Goal: Task Accomplishment & Management: Use online tool/utility

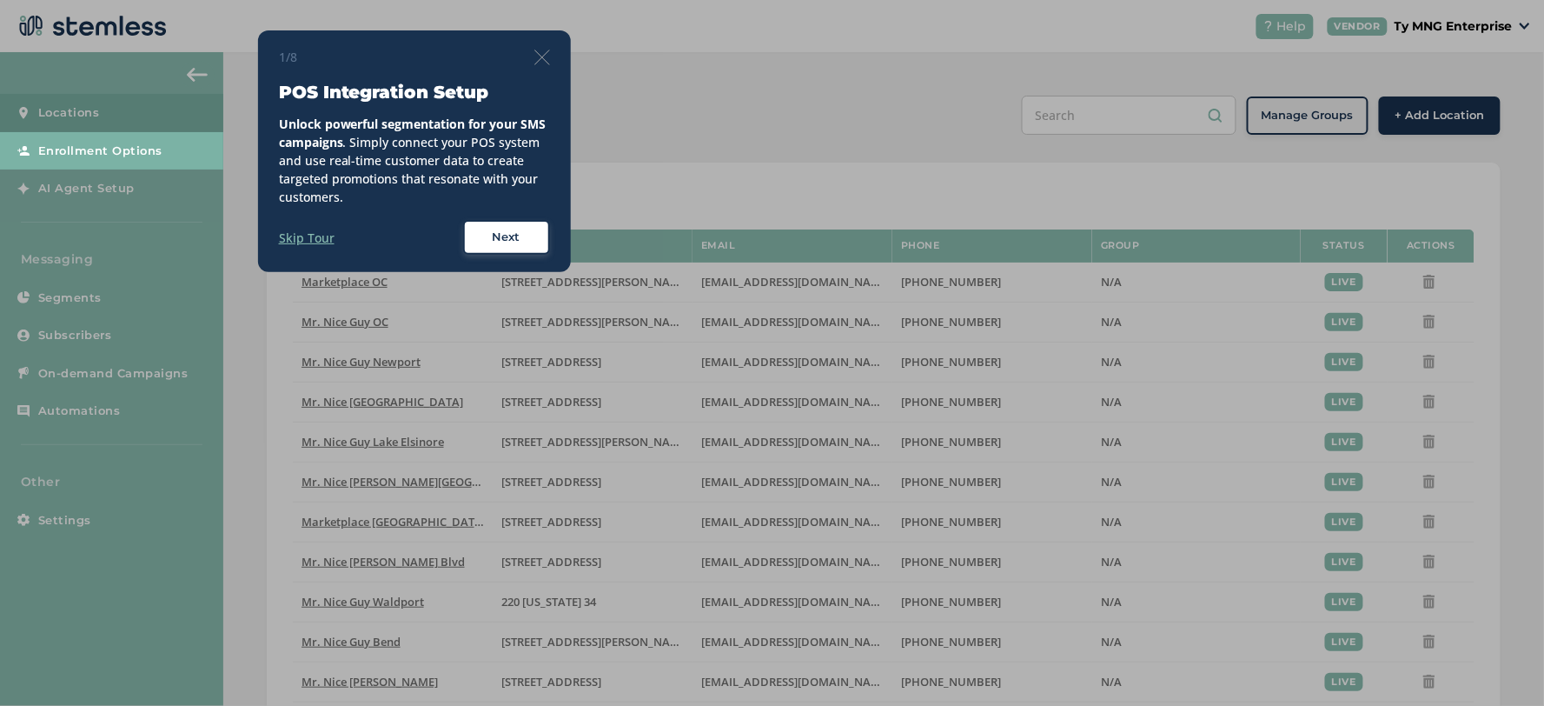
click at [542, 63] on img at bounding box center [543, 58] width 16 height 16
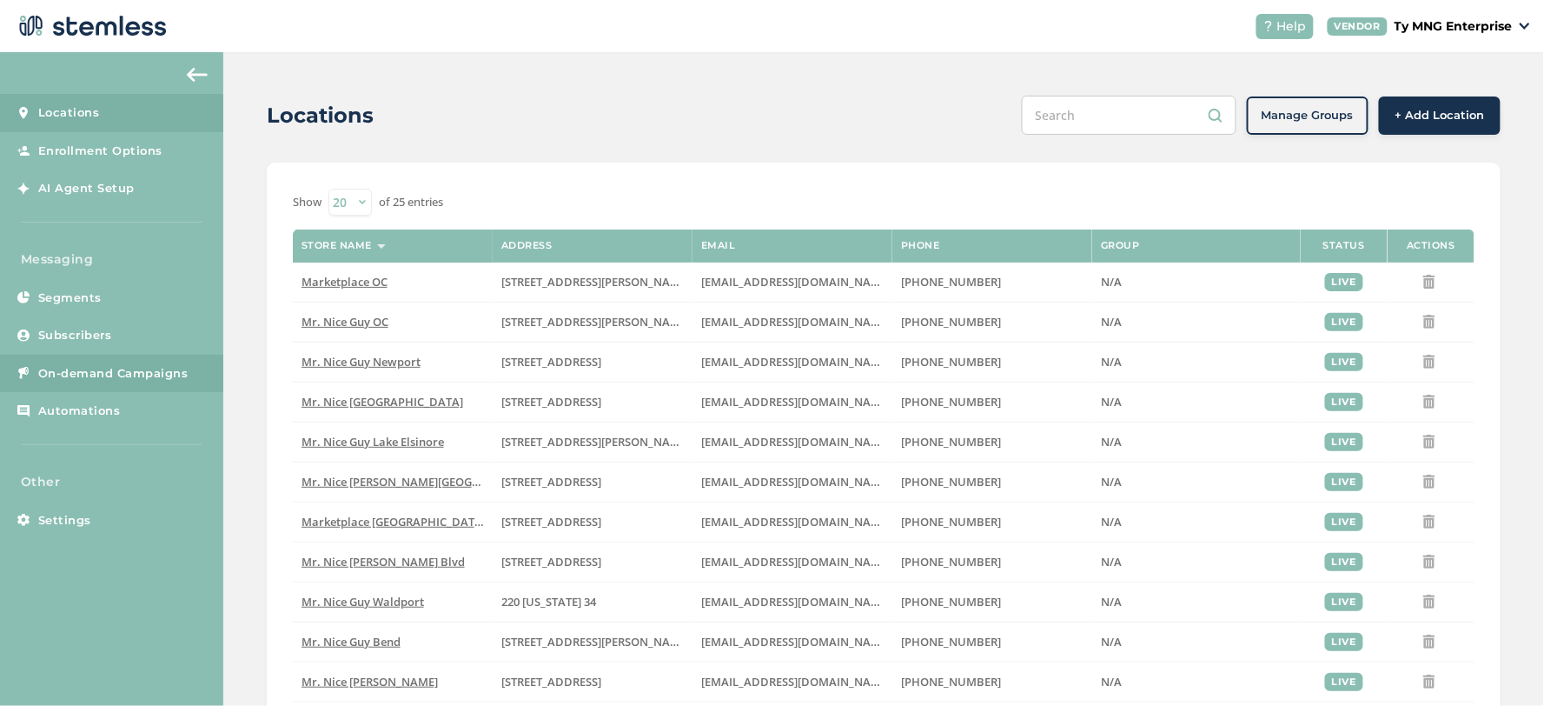
click at [76, 375] on span "On-demand Campaigns" at bounding box center [113, 373] width 150 height 17
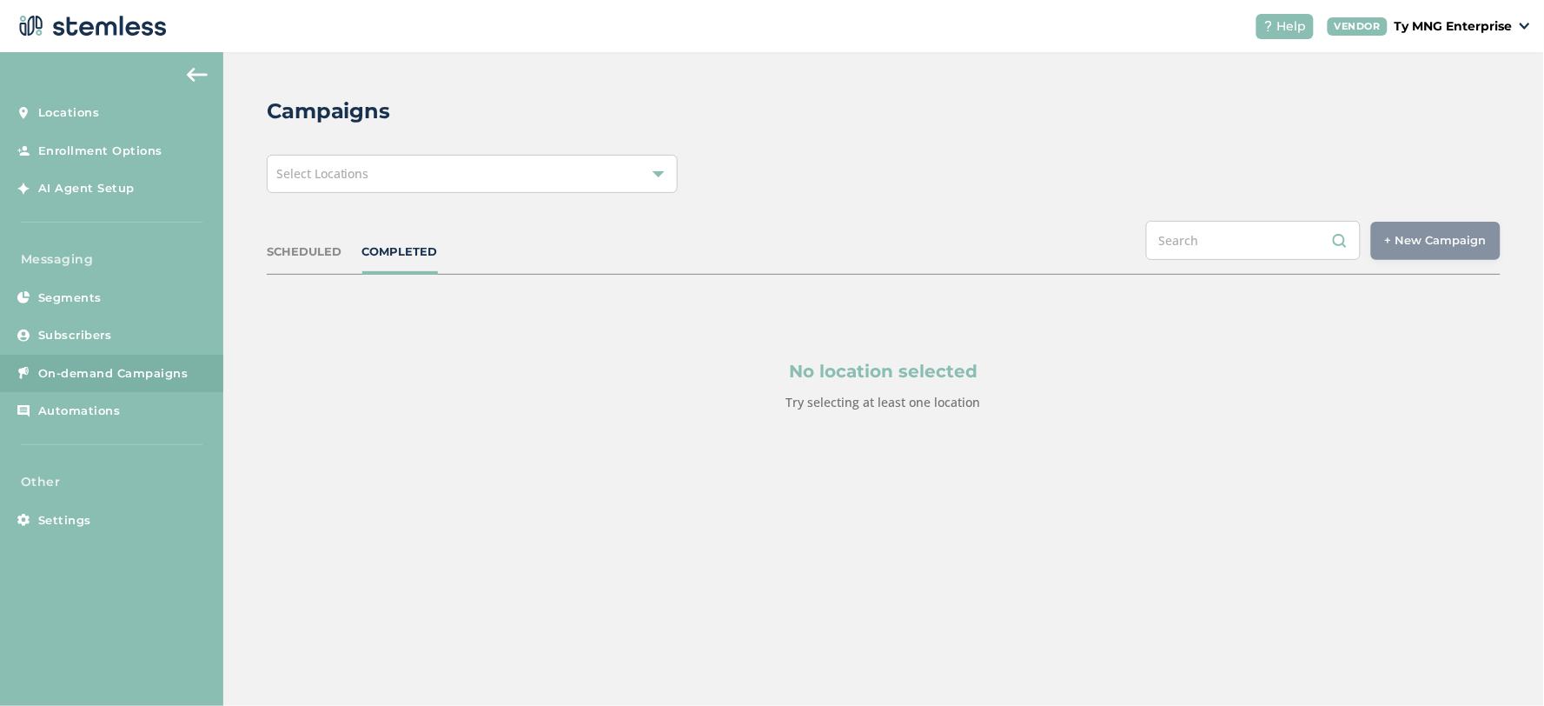
click at [541, 189] on div "Campaigns Select Locations SCHEDULED COMPLETED + New Campaign Select location(s…" at bounding box center [883, 295] width 1321 height 487
click at [545, 176] on div "Select Locations" at bounding box center [472, 174] width 411 height 38
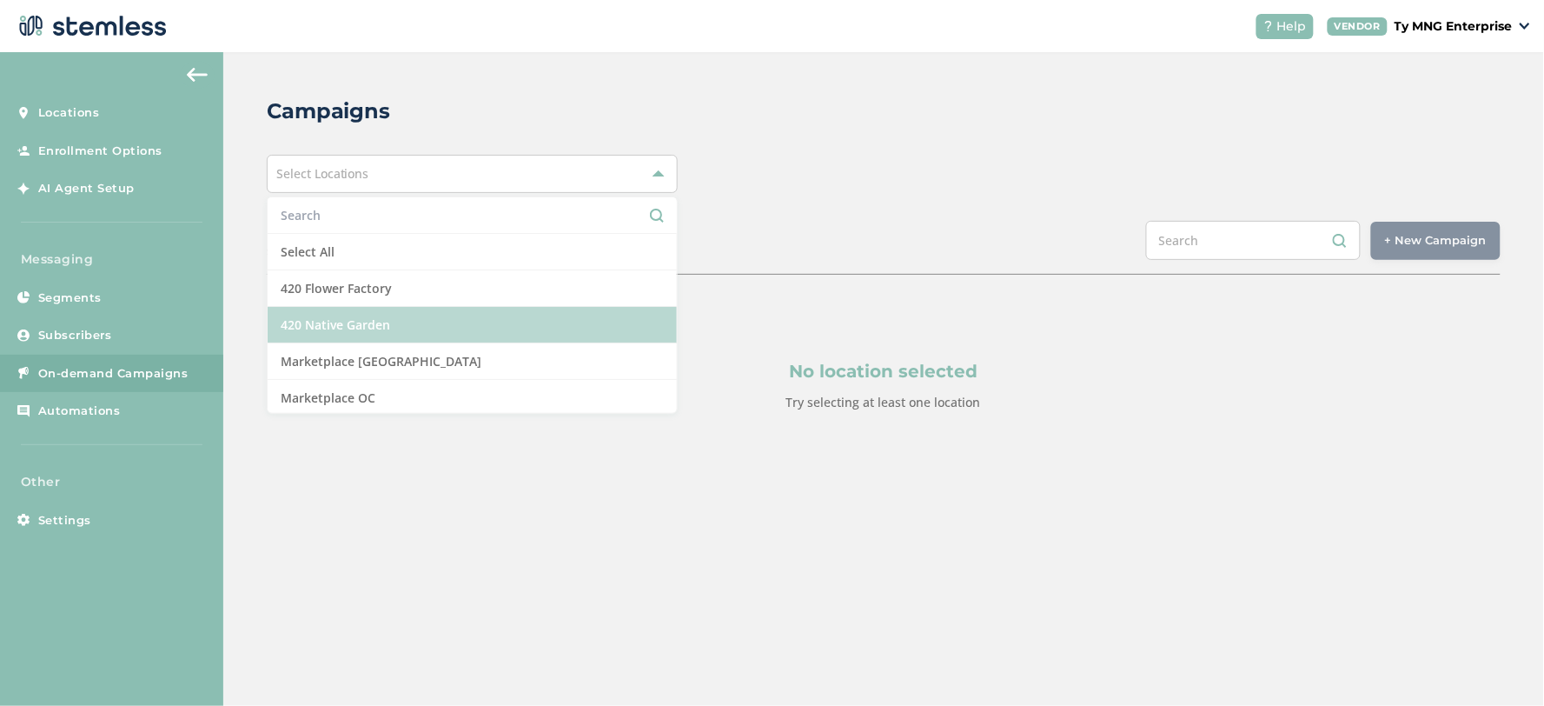
click at [375, 315] on li "420 Native Garden" at bounding box center [472, 325] width 409 height 37
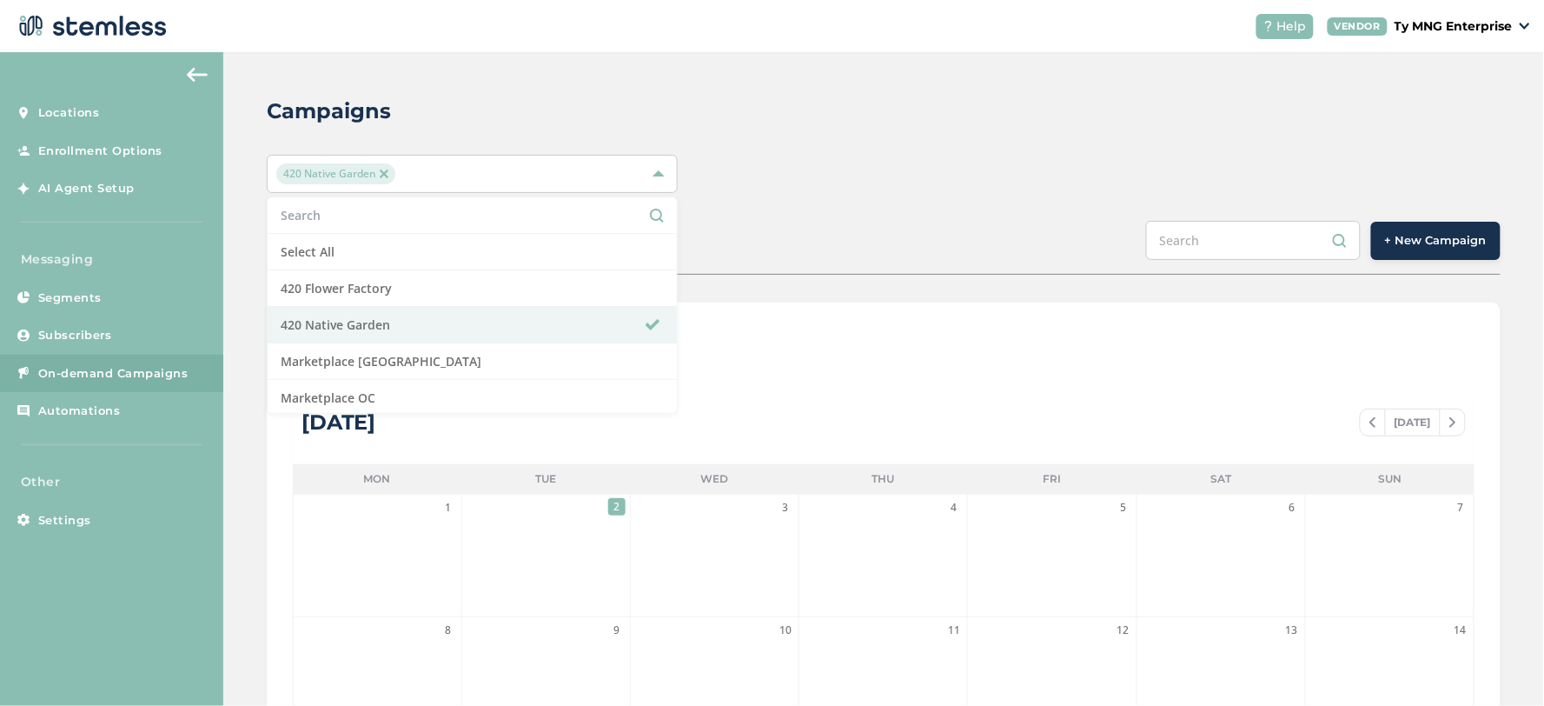
click at [784, 185] on div "420 Native Garden Select All 420 Flower Factory 420 Native Garden Marketplace […" at bounding box center [884, 174] width 1234 height 38
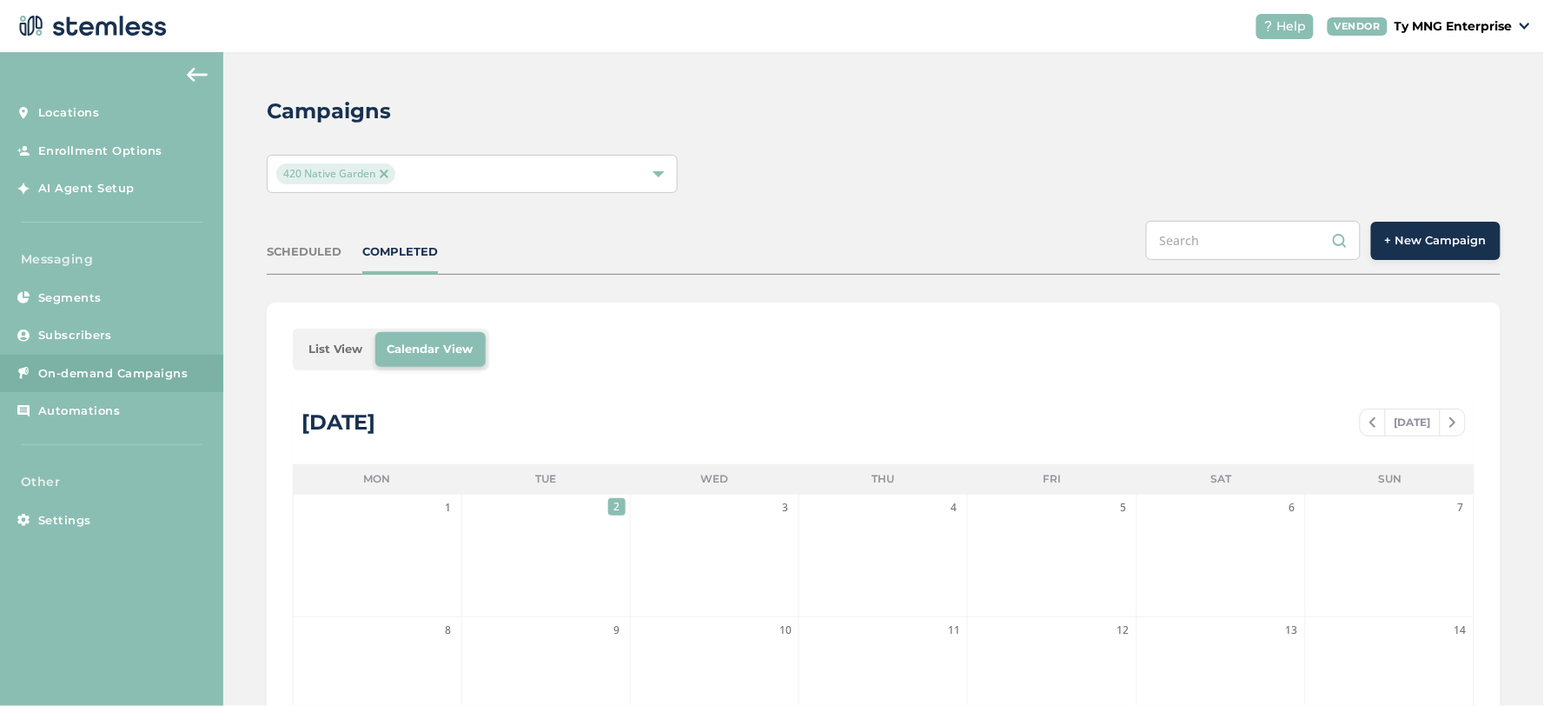
click at [1399, 233] on span "+ New Campaign" at bounding box center [1436, 240] width 102 height 17
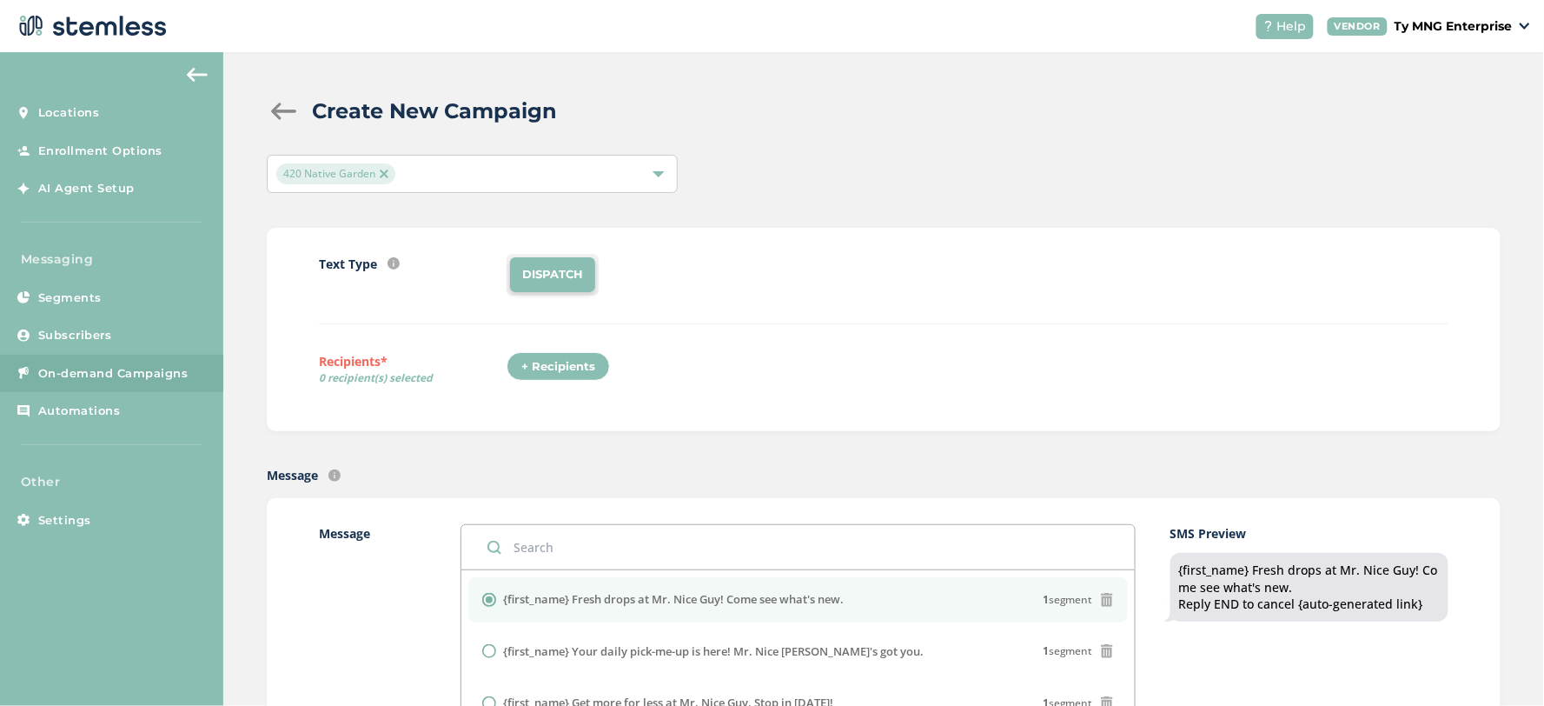
click at [540, 172] on div "420 Native Garden" at bounding box center [463, 173] width 375 height 21
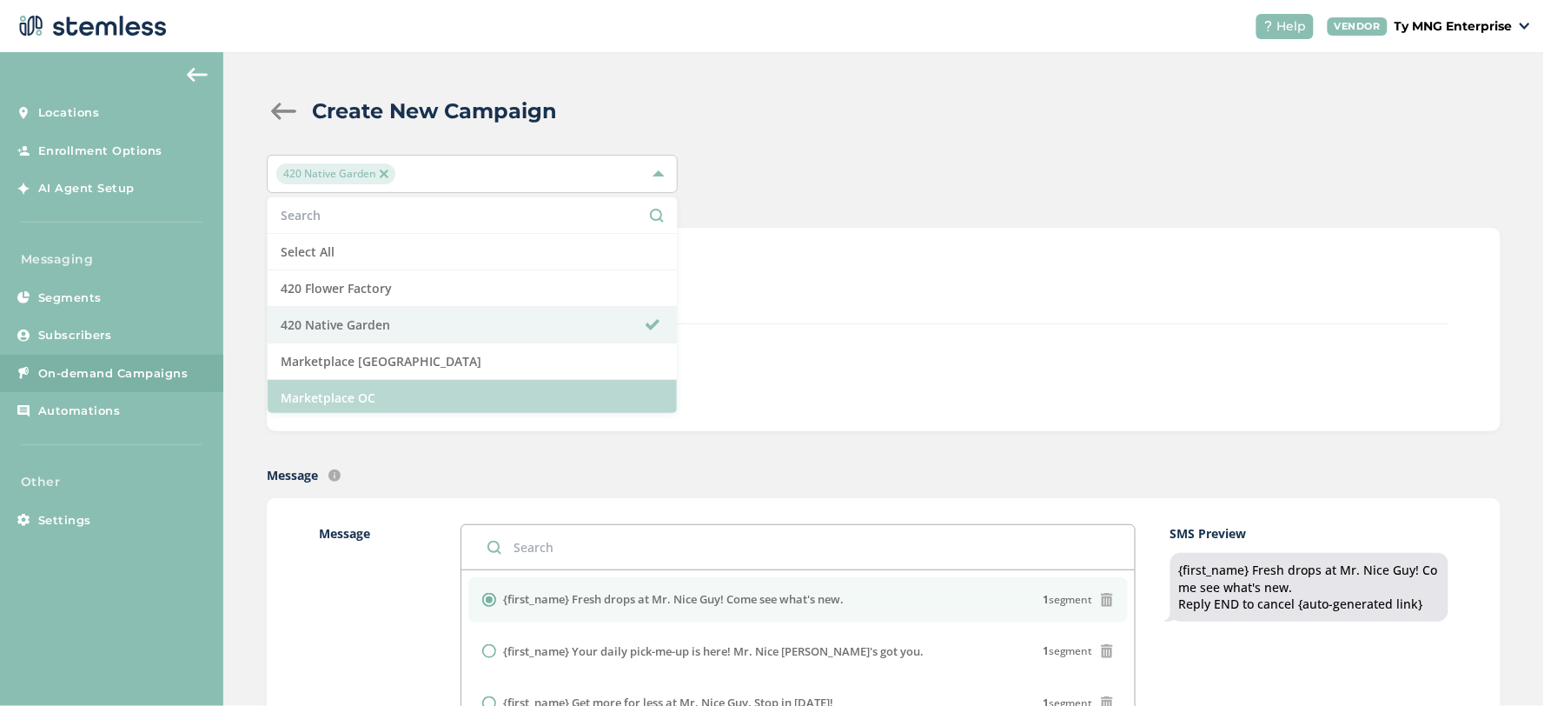
drag, startPoint x: 428, startPoint y: 380, endPoint x: 435, endPoint y: 371, distance: 11.7
click at [428, 382] on li "Marketplace OC" at bounding box center [472, 398] width 409 height 37
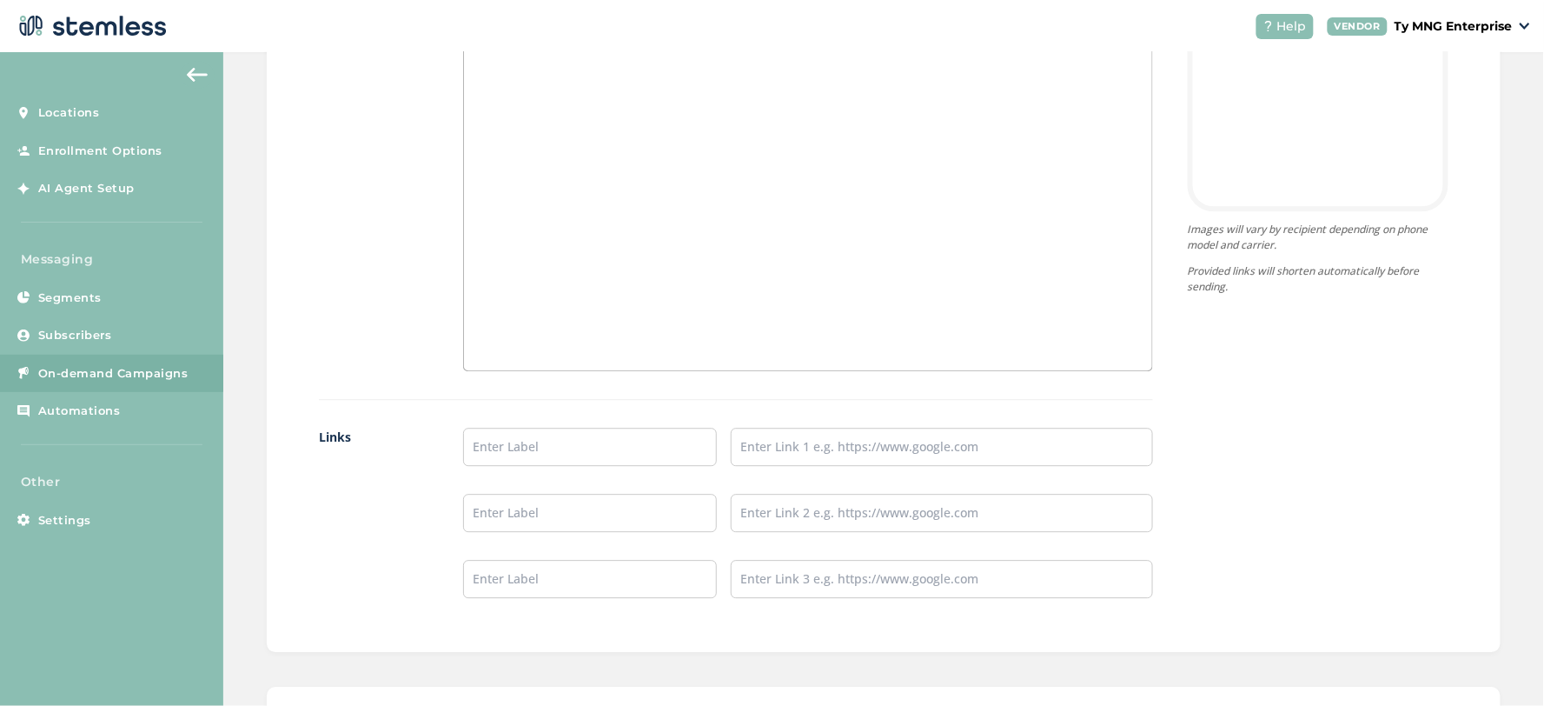
scroll to position [1343, 0]
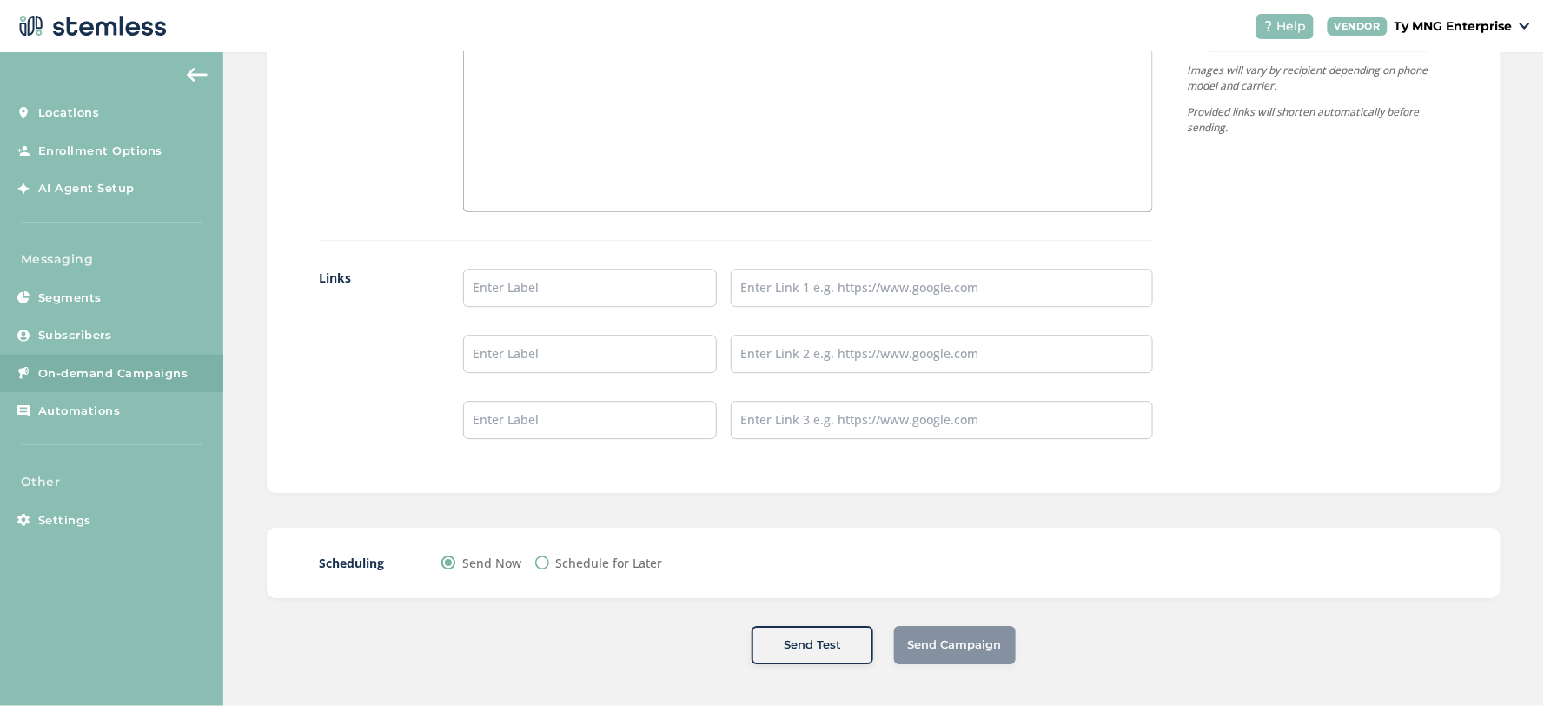
click at [584, 557] on label "Schedule for Later" at bounding box center [609, 563] width 107 height 18
click at [549, 557] on input "Schedule for Later" at bounding box center [542, 562] width 14 height 14
radio input "true"
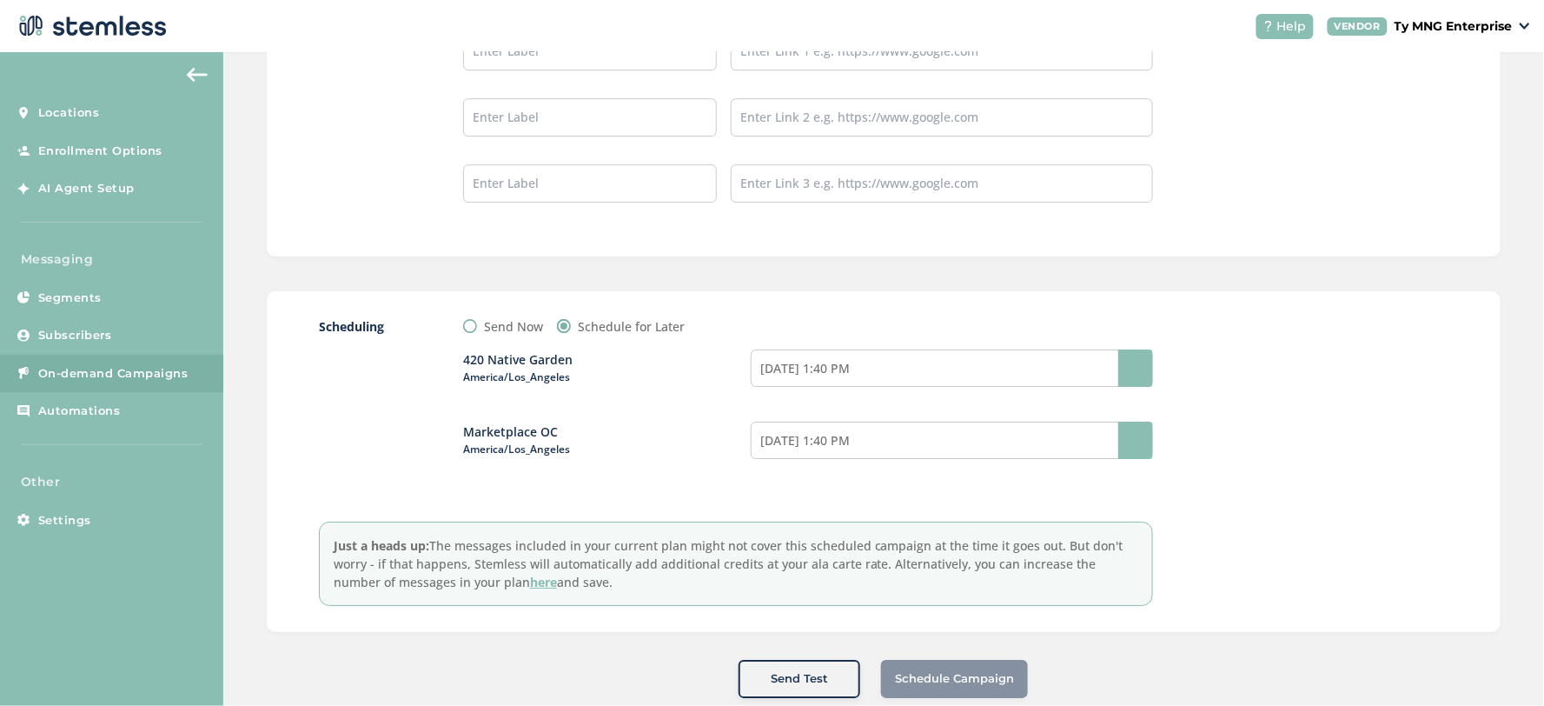
scroll to position [1613, 0]
